Goal: Task Accomplishment & Management: Manage account settings

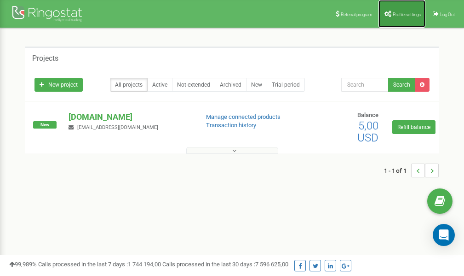
click at [393, 16] on span "Profile settings" at bounding box center [407, 14] width 28 height 5
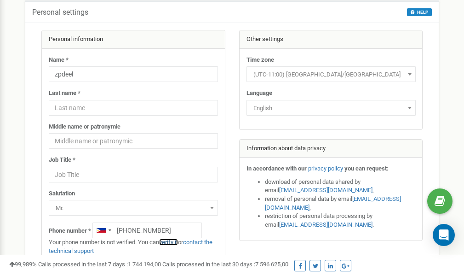
click at [168, 241] on link "verify it" at bounding box center [168, 241] width 19 height 7
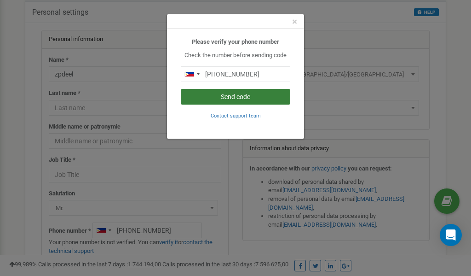
click at [230, 95] on button "Send code" at bounding box center [235, 97] width 109 height 16
